Goal: Information Seeking & Learning: Learn about a topic

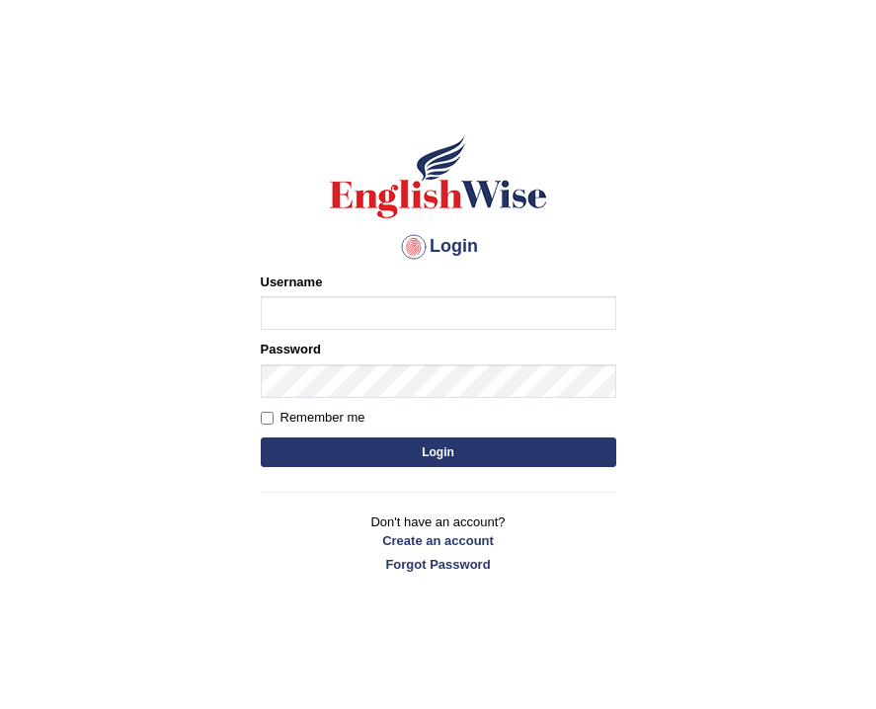
type input "bijayathapa"
click at [397, 461] on button "Login" at bounding box center [439, 453] width 356 height 30
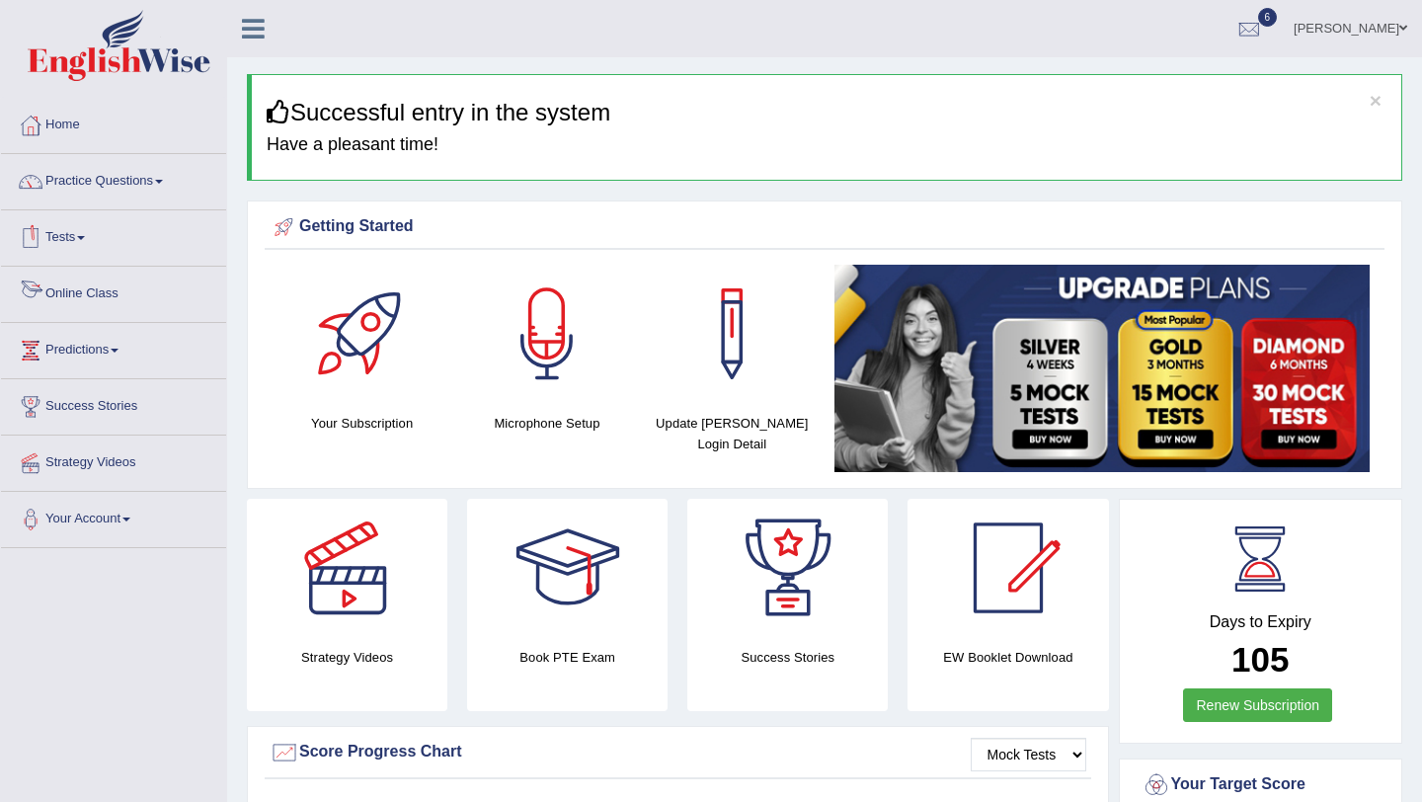
click at [116, 287] on link "Online Class" at bounding box center [113, 291] width 225 height 49
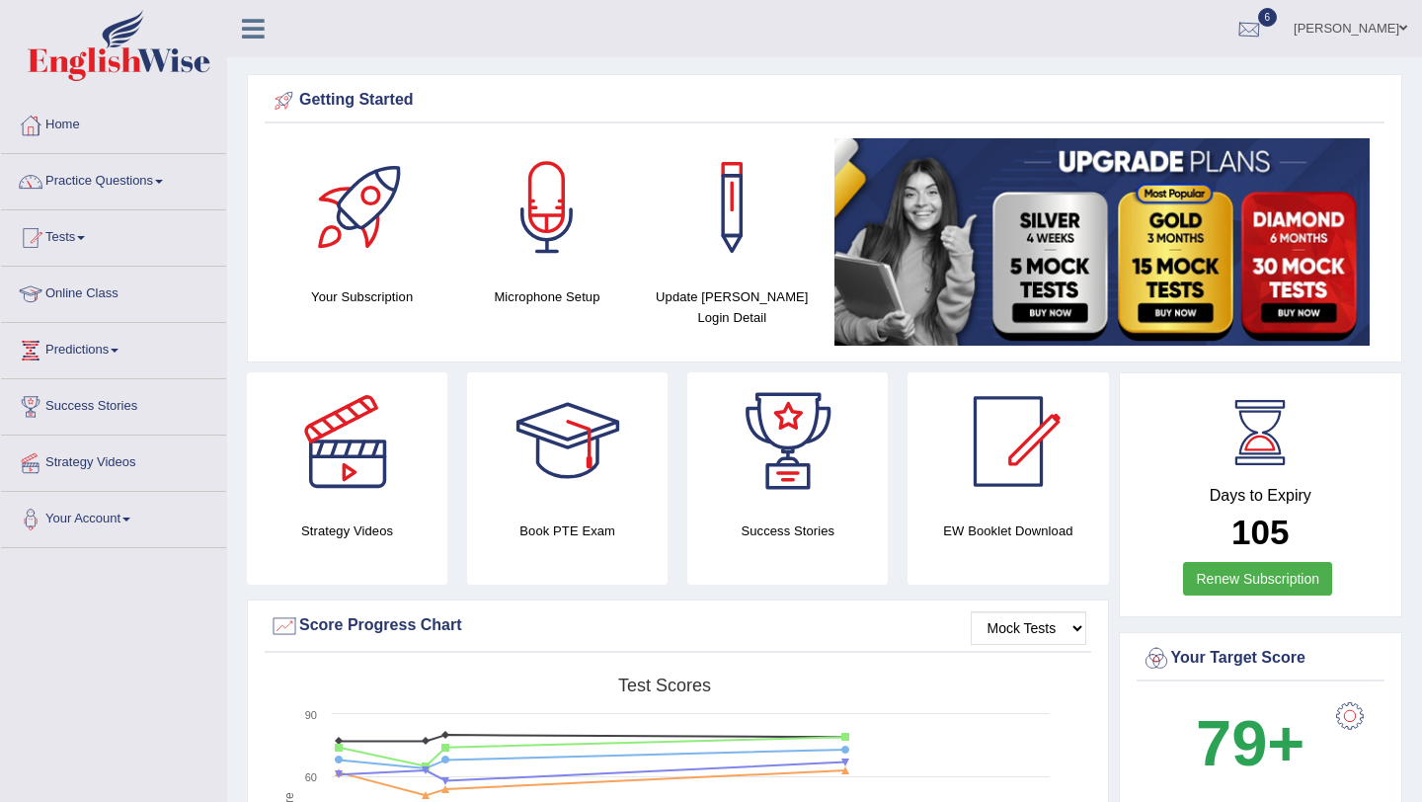
click at [1264, 33] on div at bounding box center [1250, 30] width 30 height 30
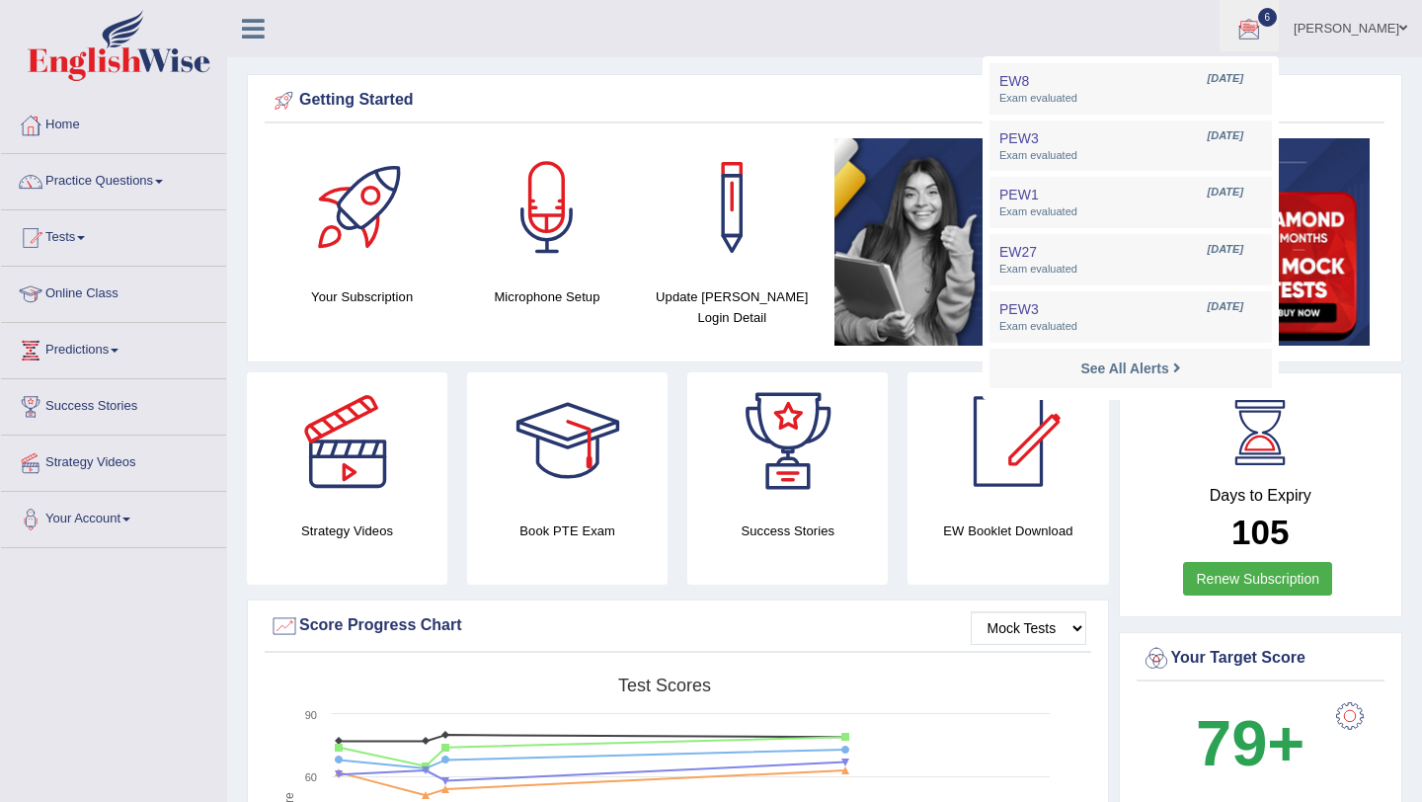
click at [1390, 23] on link "[PERSON_NAME]" at bounding box center [1350, 25] width 143 height 51
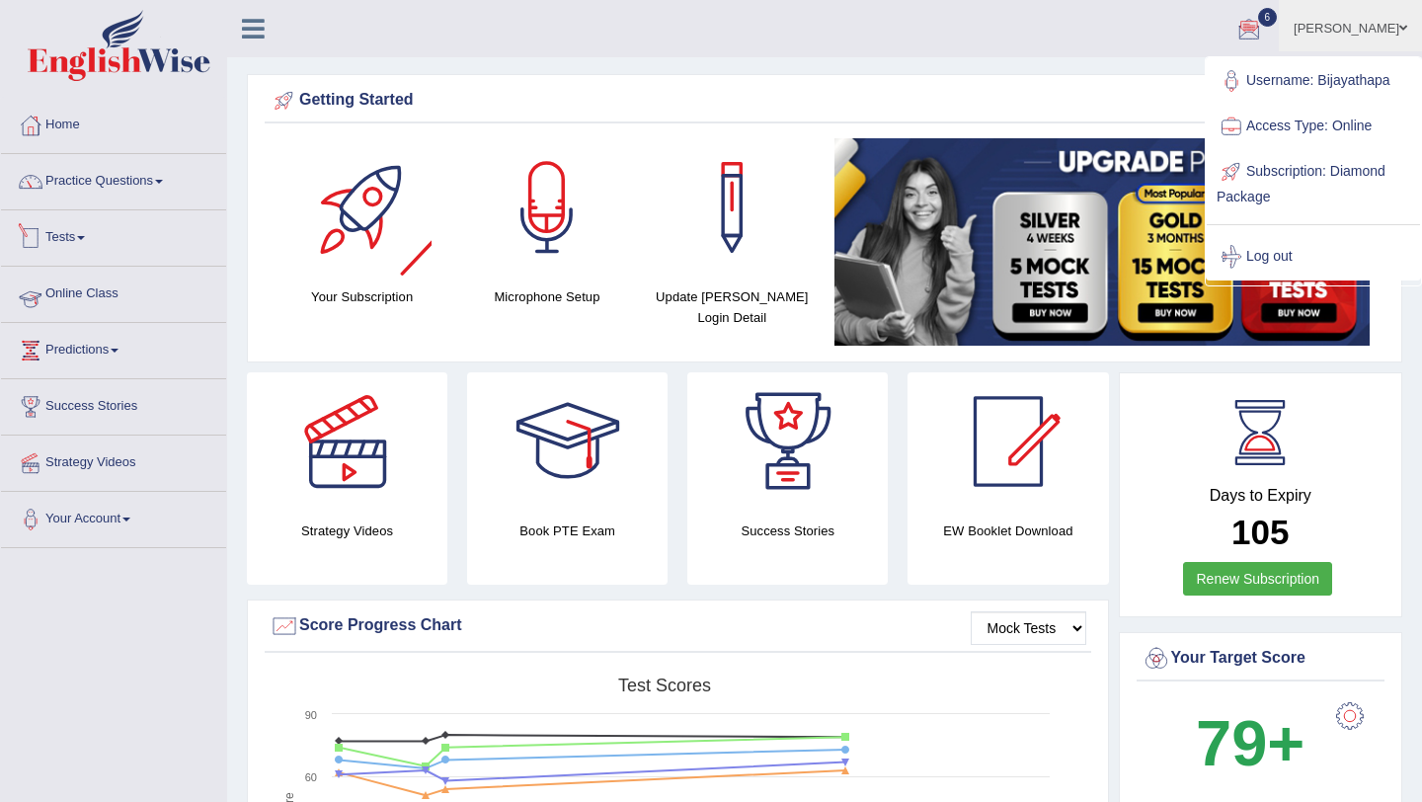
click at [102, 292] on link "Online Class" at bounding box center [113, 291] width 225 height 49
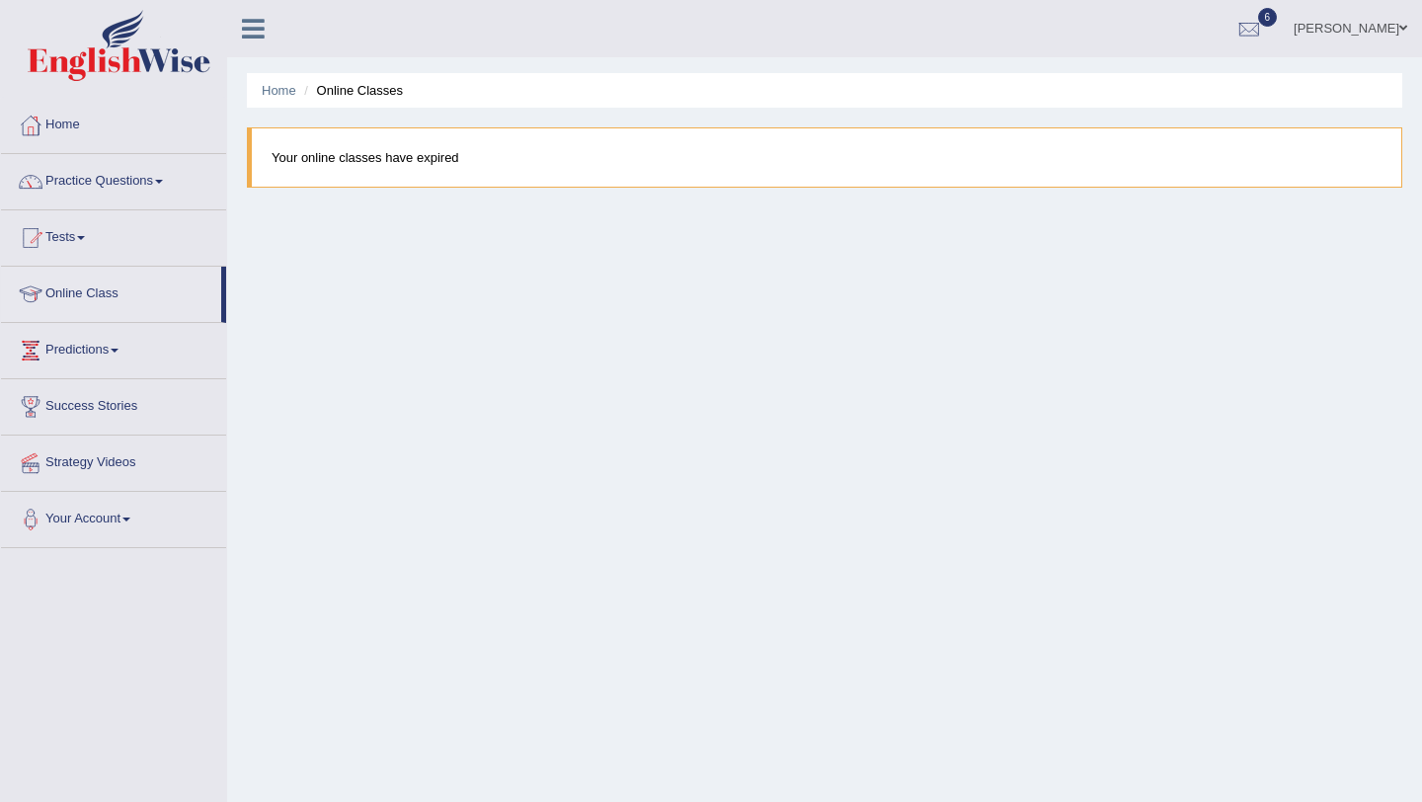
click at [363, 166] on blockquote "Your online classes have expired" at bounding box center [825, 157] width 1156 height 60
click at [120, 348] on link "Predictions" at bounding box center [113, 347] width 225 height 49
click at [120, 348] on link "Predictions" at bounding box center [111, 347] width 220 height 49
click at [122, 409] on link "Success Stories" at bounding box center [113, 403] width 225 height 49
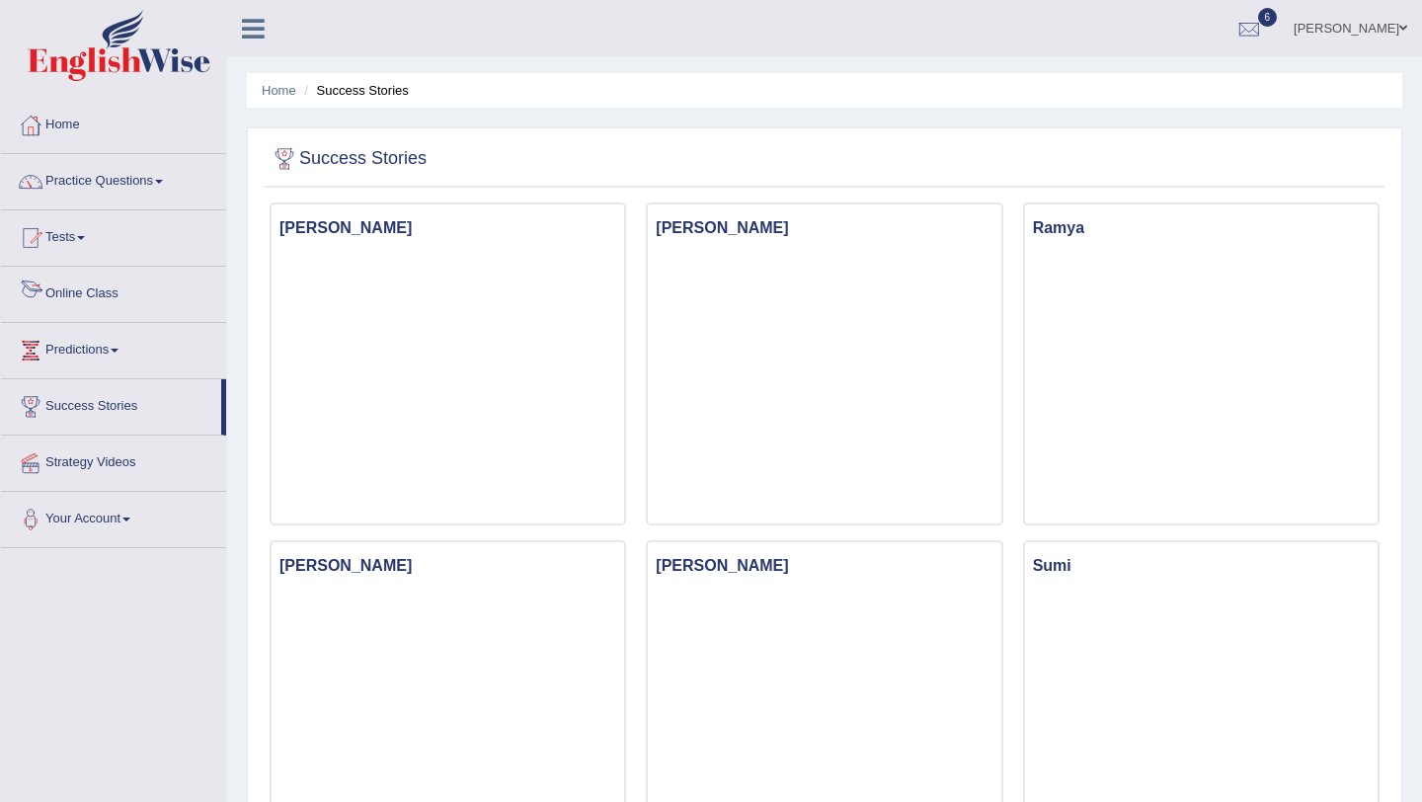
click at [100, 301] on link "Online Class" at bounding box center [113, 291] width 225 height 49
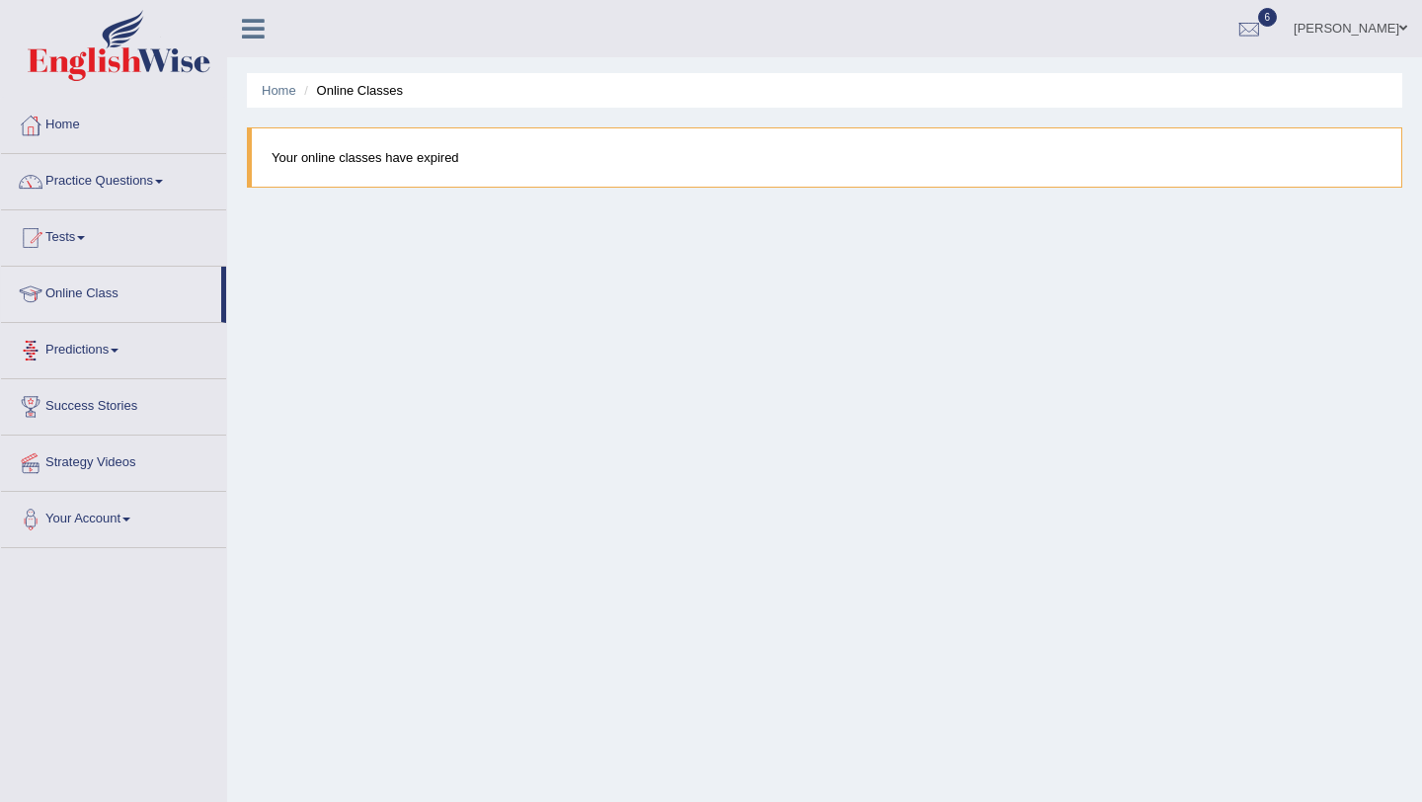
click at [98, 346] on link "Predictions" at bounding box center [113, 347] width 225 height 49
click at [105, 390] on link "Latest Predictions" at bounding box center [129, 396] width 185 height 36
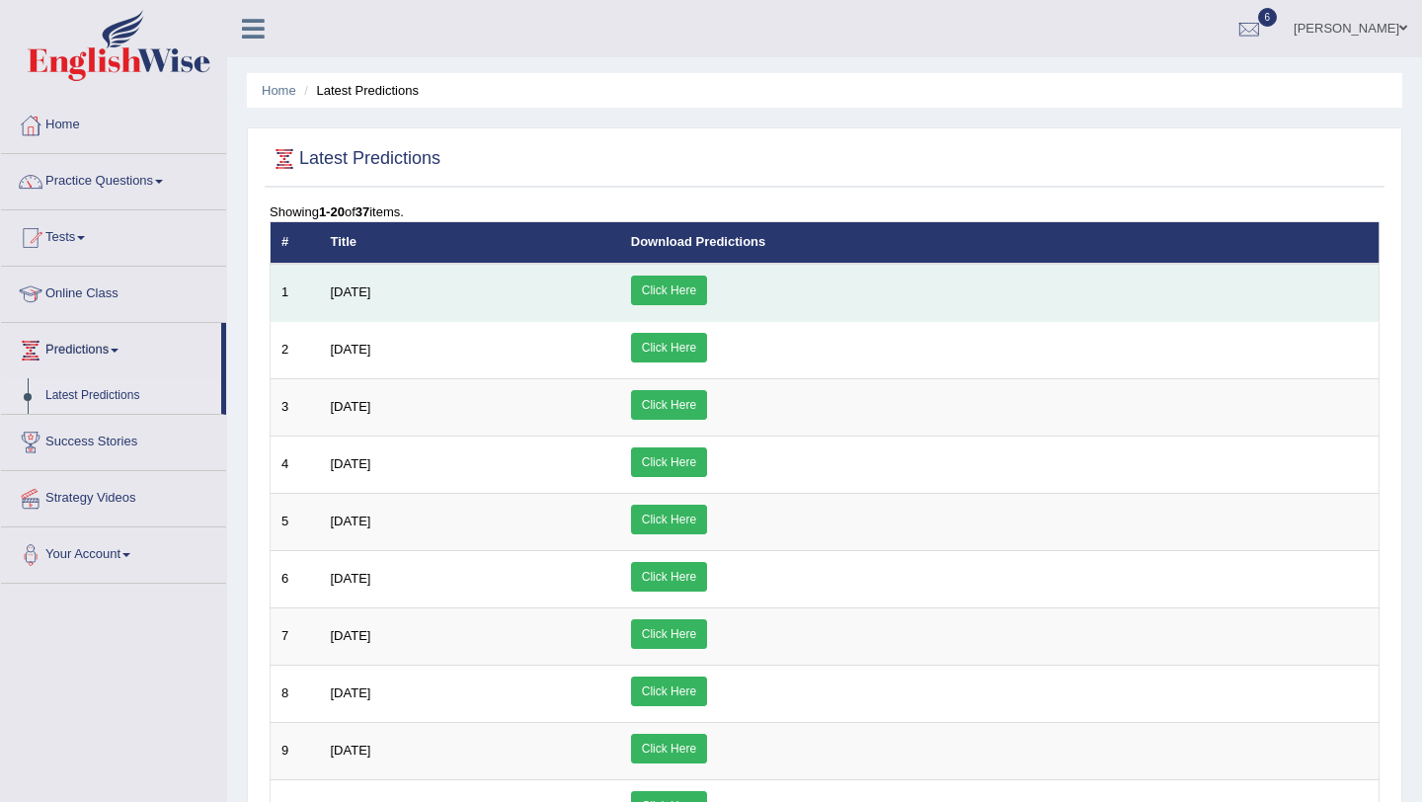
click at [707, 282] on link "Click Here" at bounding box center [669, 291] width 76 height 30
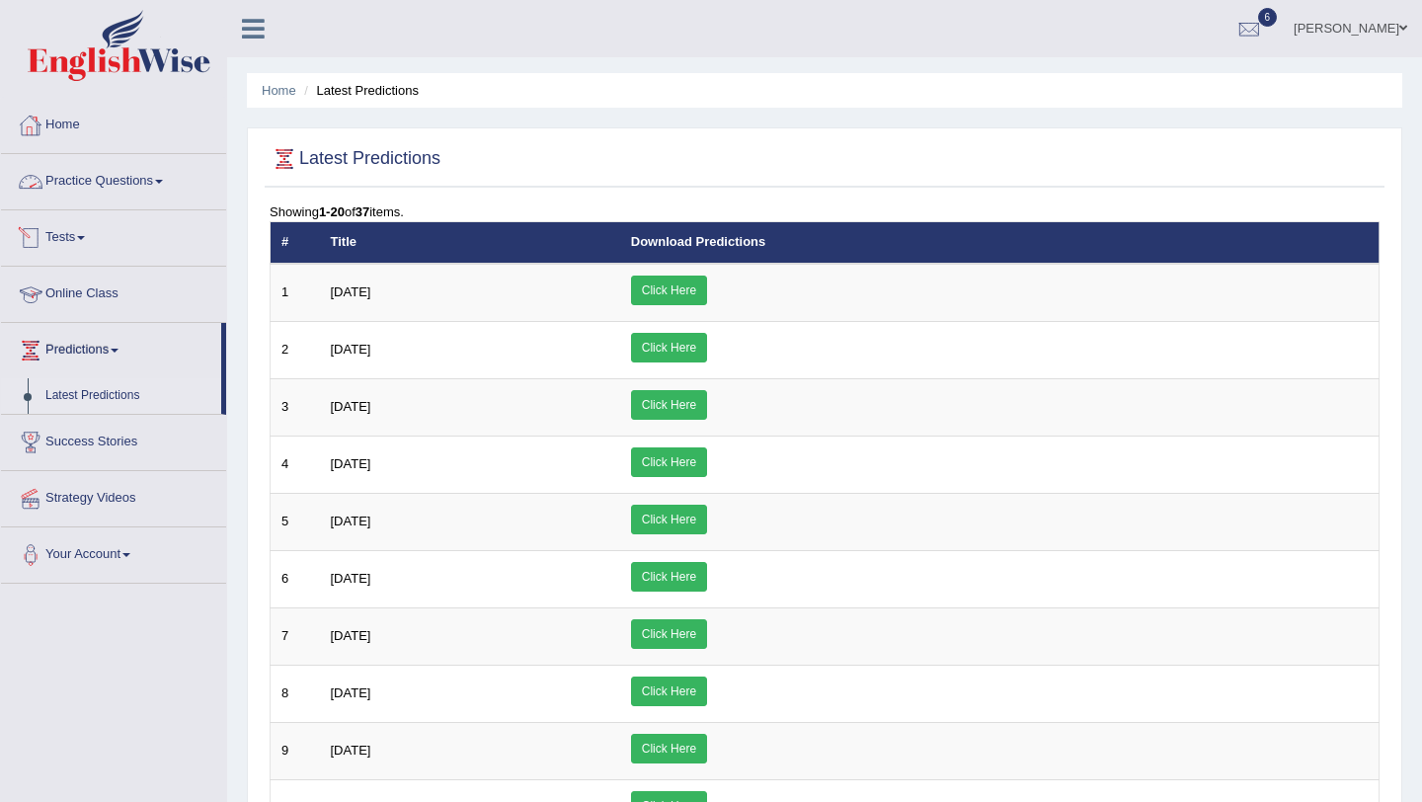
click at [81, 285] on link "Online Class" at bounding box center [113, 291] width 225 height 49
